Goal: Information Seeking & Learning: Learn about a topic

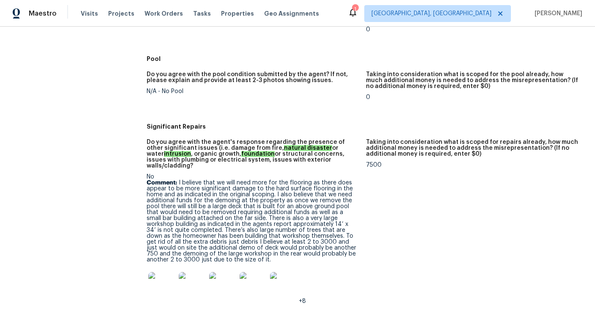
scroll to position [323, 0]
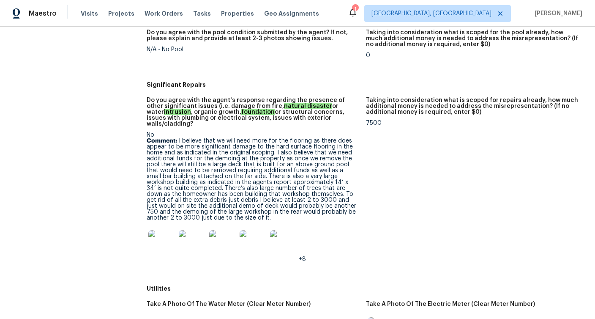
click at [160, 241] on img at bounding box center [161, 243] width 27 height 27
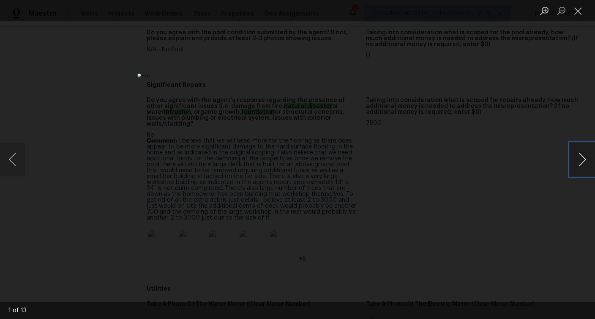
click at [587, 161] on button "Next image" at bounding box center [582, 159] width 25 height 34
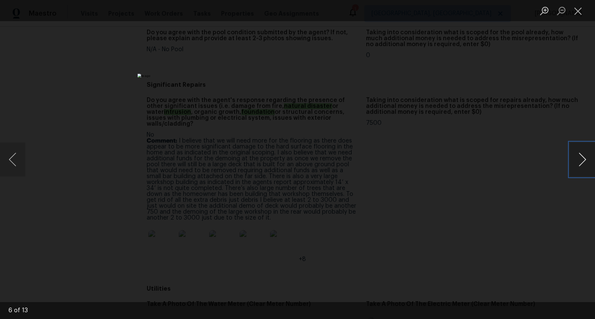
click at [587, 161] on button "Next image" at bounding box center [582, 159] width 25 height 34
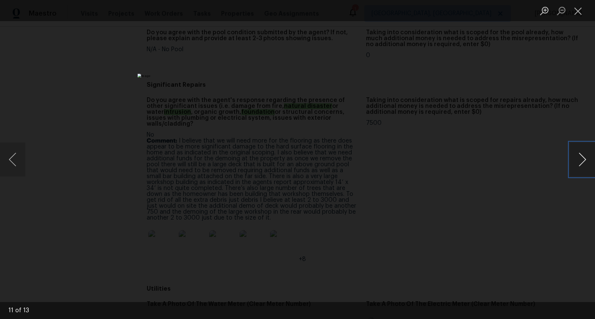
click at [587, 161] on button "Next image" at bounding box center [582, 159] width 25 height 34
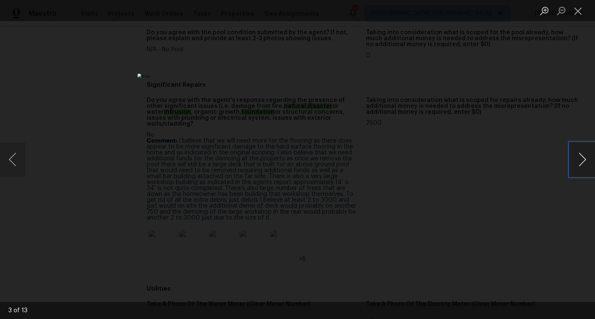
click at [587, 161] on button "Next image" at bounding box center [582, 159] width 25 height 34
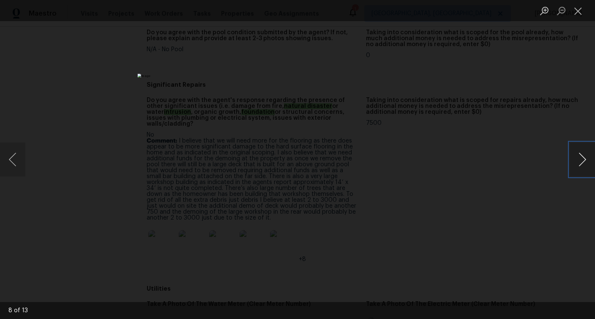
click at [587, 161] on button "Next image" at bounding box center [582, 159] width 25 height 34
click at [577, 12] on button "Close lightbox" at bounding box center [578, 10] width 17 height 15
